Goal: Information Seeking & Learning: Find specific fact

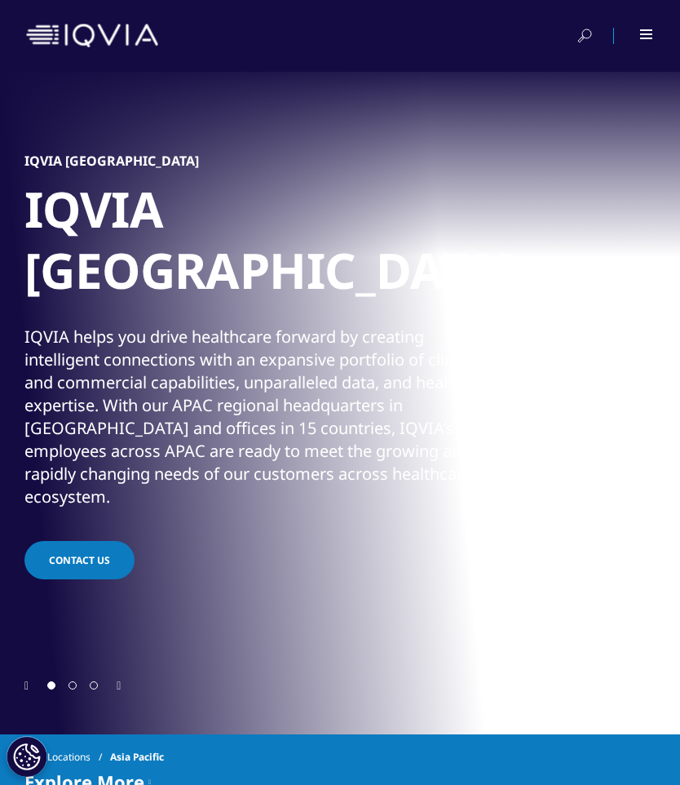
click at [587, 31] on icon at bounding box center [585, 36] width 15 height 16
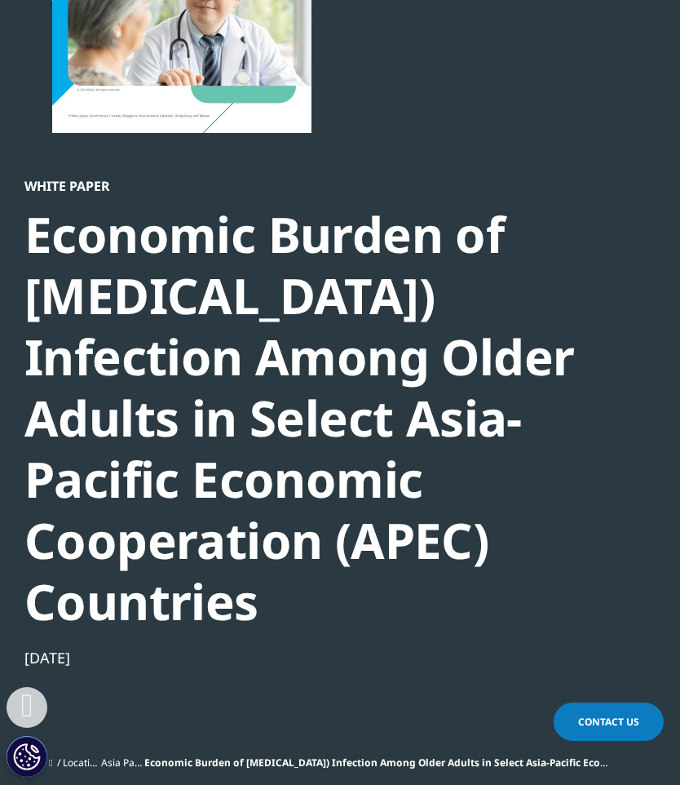
scroll to position [427, 0]
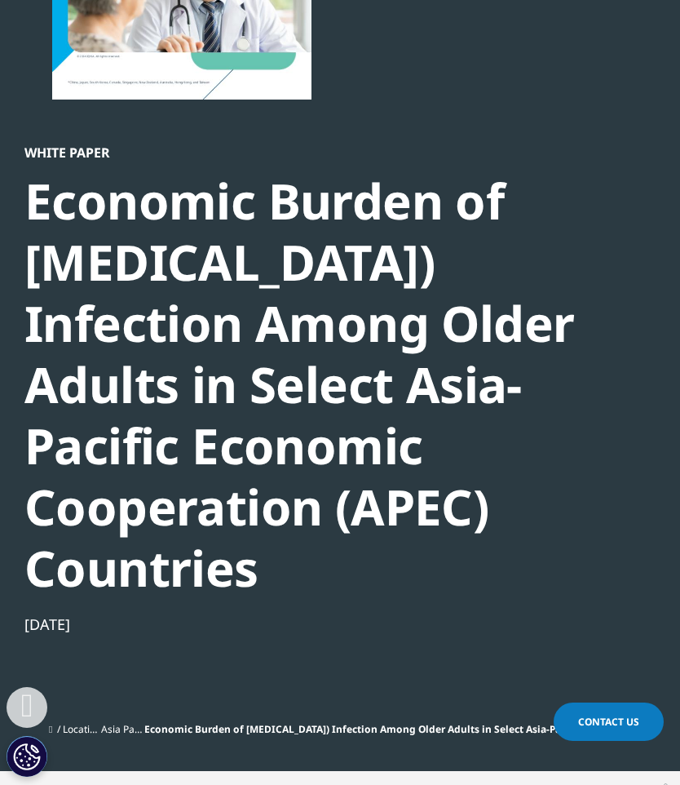
drag, startPoint x: 433, startPoint y: 574, endPoint x: 26, endPoint y: 188, distance: 560.9
click at [26, 188] on div "Economic Burden of [MEDICAL_DATA]) Infection Among Older Adults in Select Asia-…" at bounding box center [330, 385] width 613 height 428
copy div "Economic Burden of [MEDICAL_DATA]) Infection Among Older Adults in Select Asia-…"
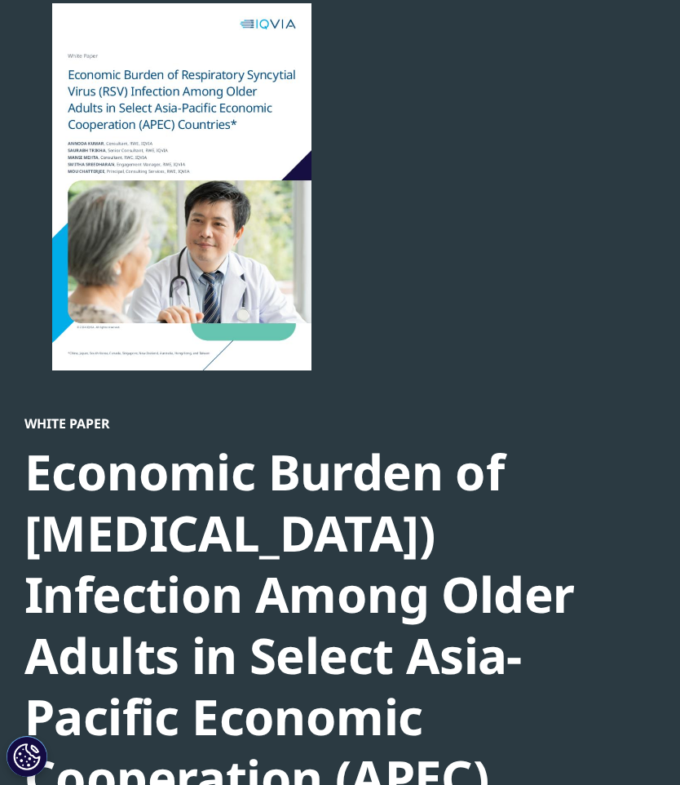
scroll to position [0, 0]
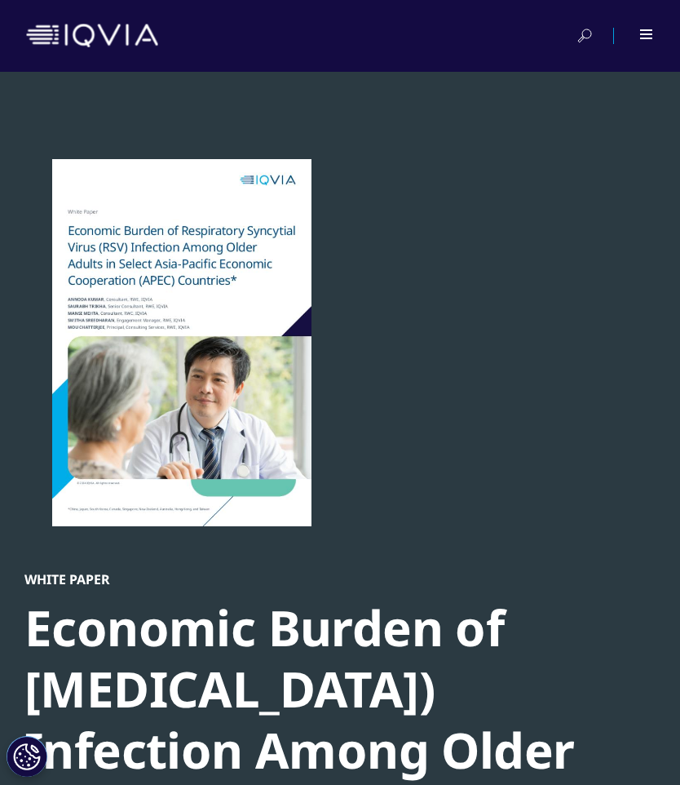
click at [122, 37] on img at bounding box center [92, 36] width 132 height 24
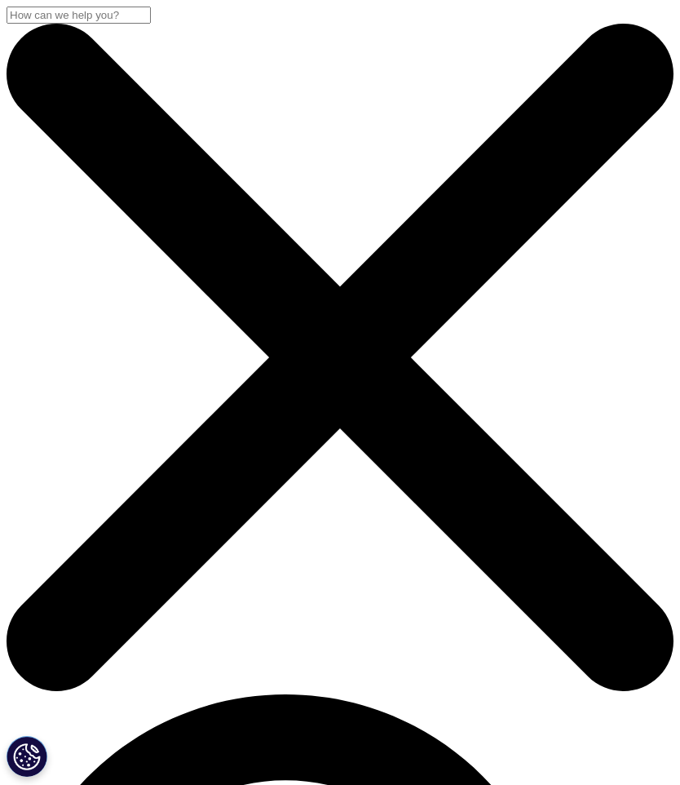
click at [151, 24] on input "Search" at bounding box center [79, 15] width 144 height 17
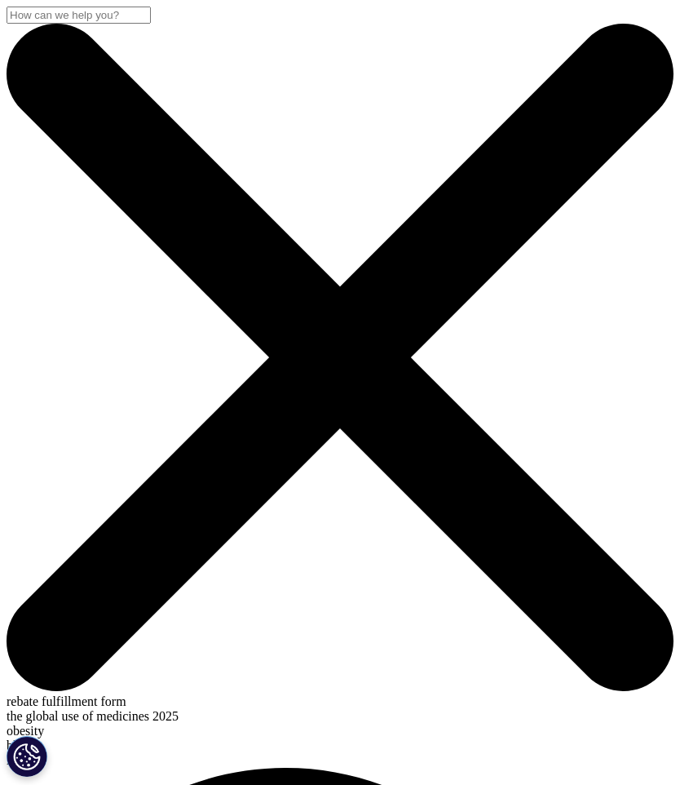
paste input "Economic Burden of Respiratory Syncytial Virus (RSV) Infection Among Older Adul…"
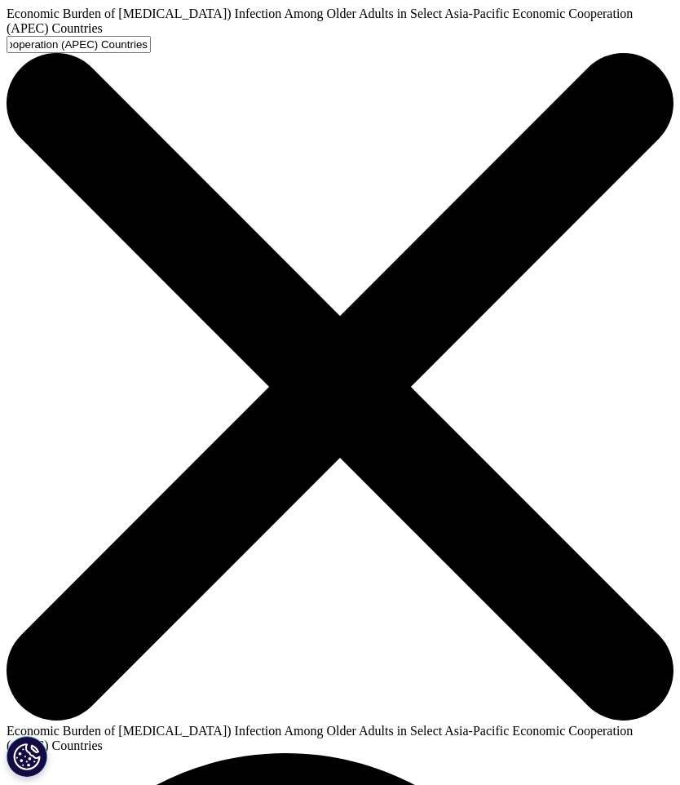
type input "Economic Burden of Respiratory Syncytial Virus (RSV) Infection Among Older Adul…"
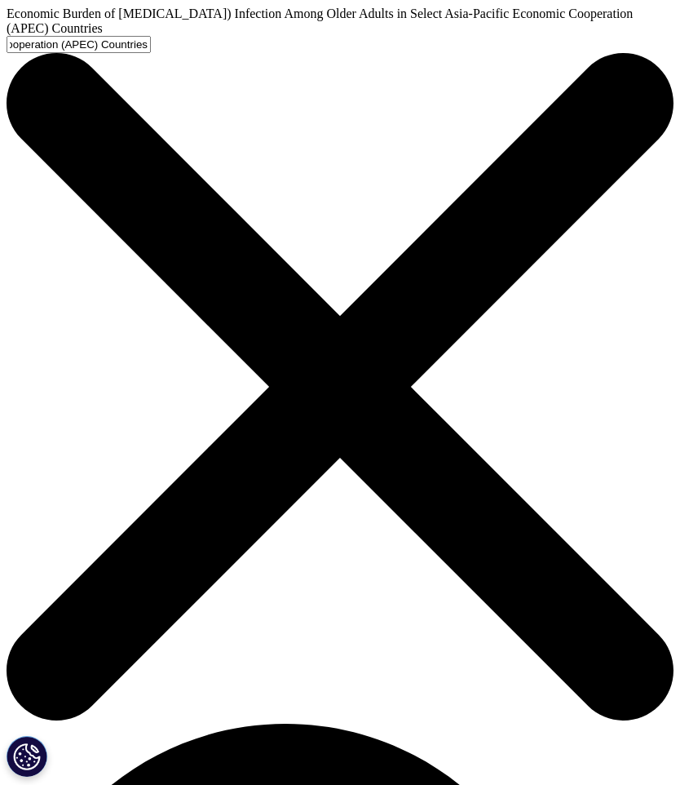
scroll to position [0, 0]
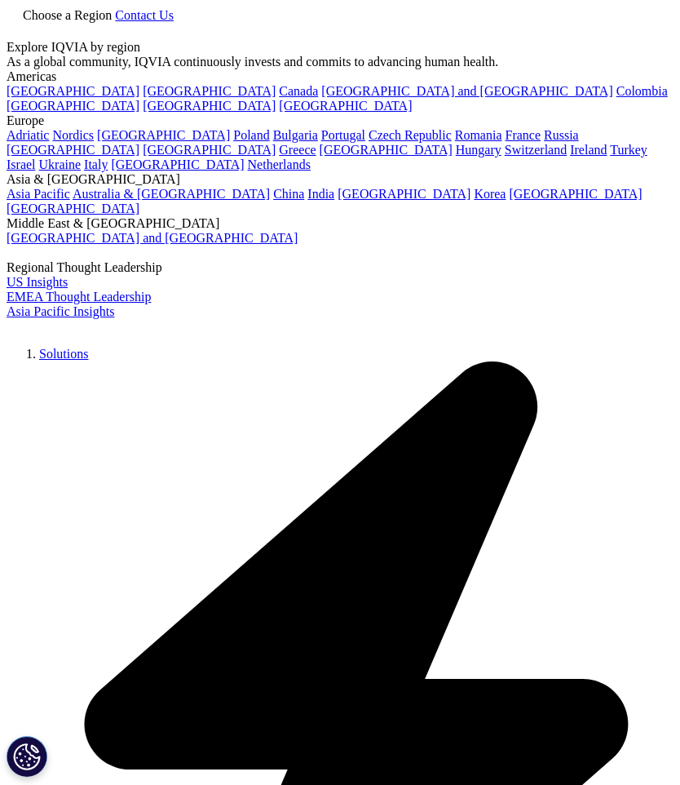
type input "Economic Burden of [MEDICAL_DATA]) Infection Among Older Adults in Select Asia-…"
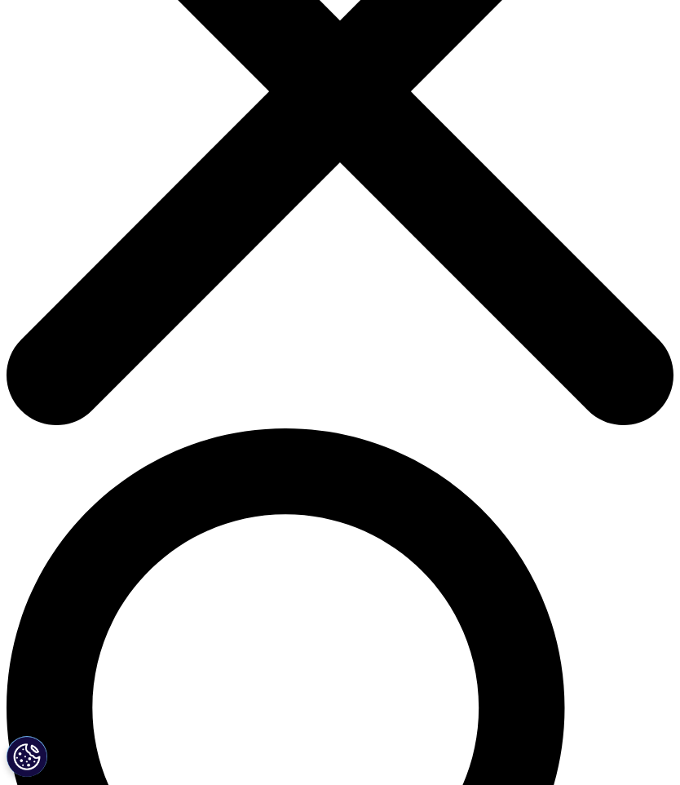
scroll to position [264, 0]
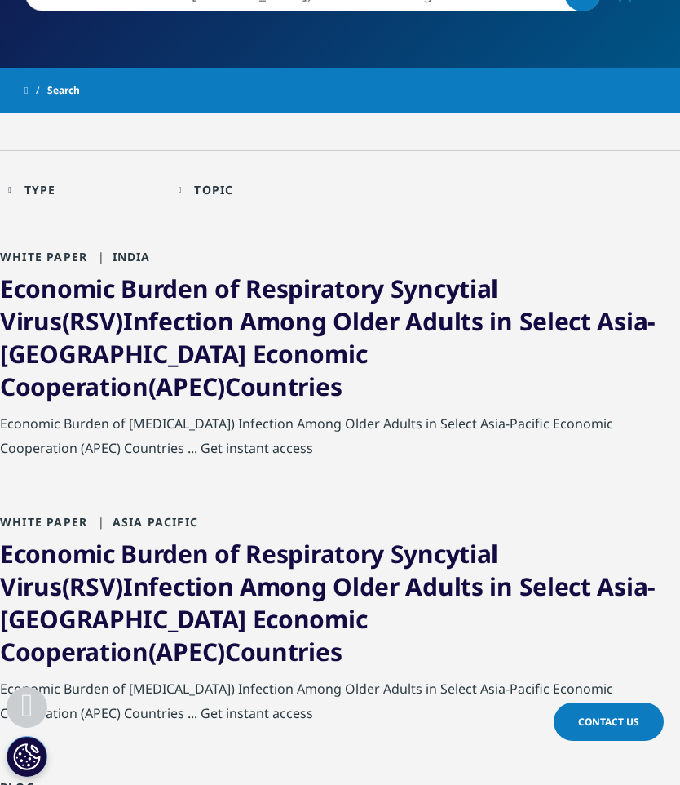
click at [342, 635] on span "Countries" at bounding box center [283, 651] width 117 height 33
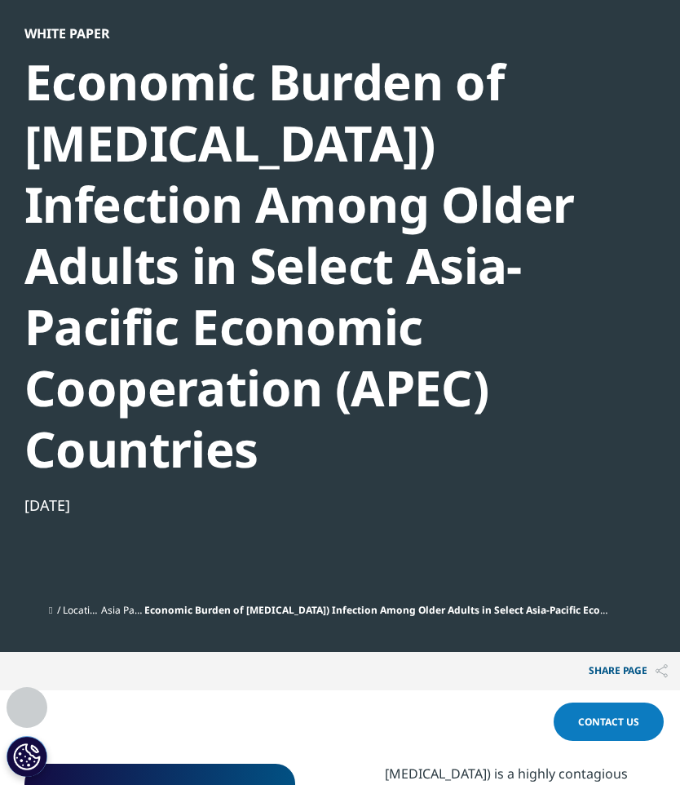
scroll to position [545, 0]
